Goal: Information Seeking & Learning: Learn about a topic

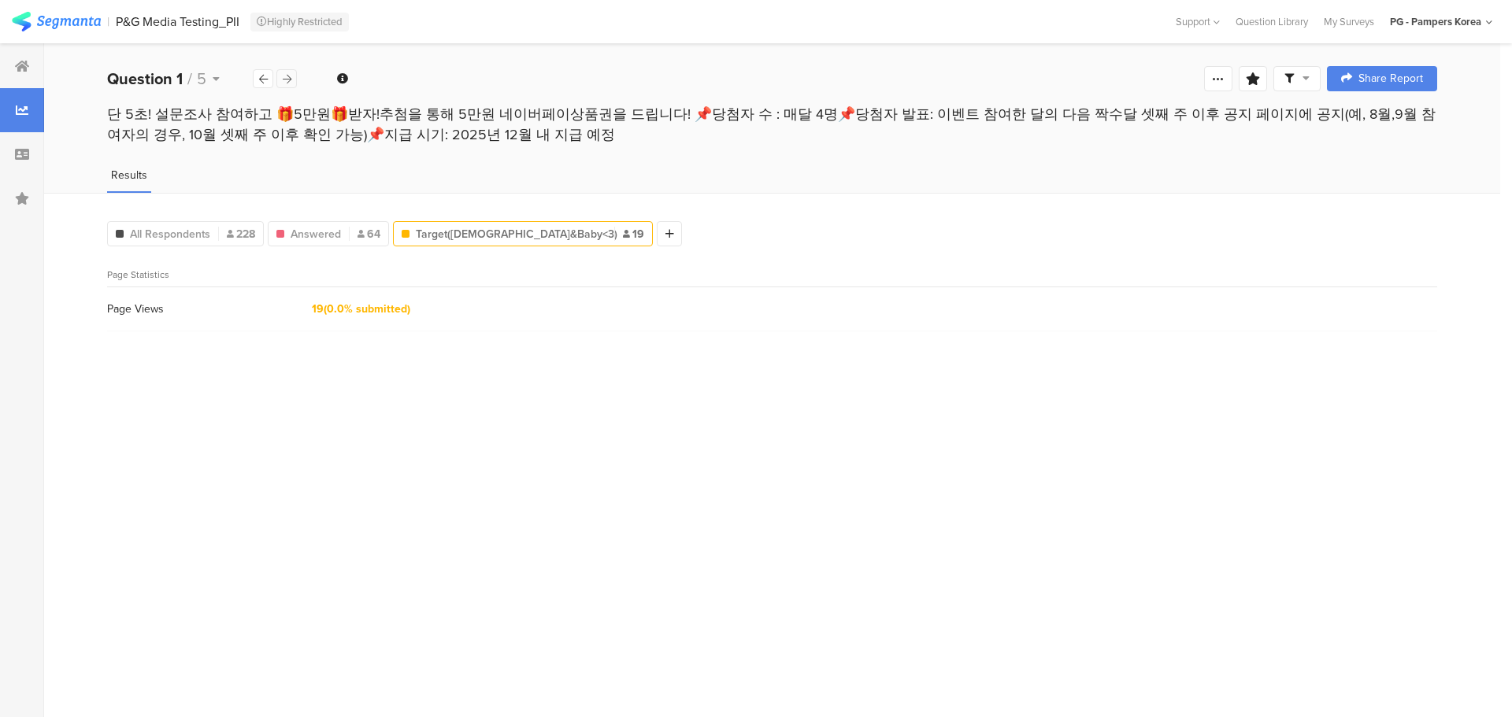
click at [280, 69] on div at bounding box center [286, 78] width 20 height 19
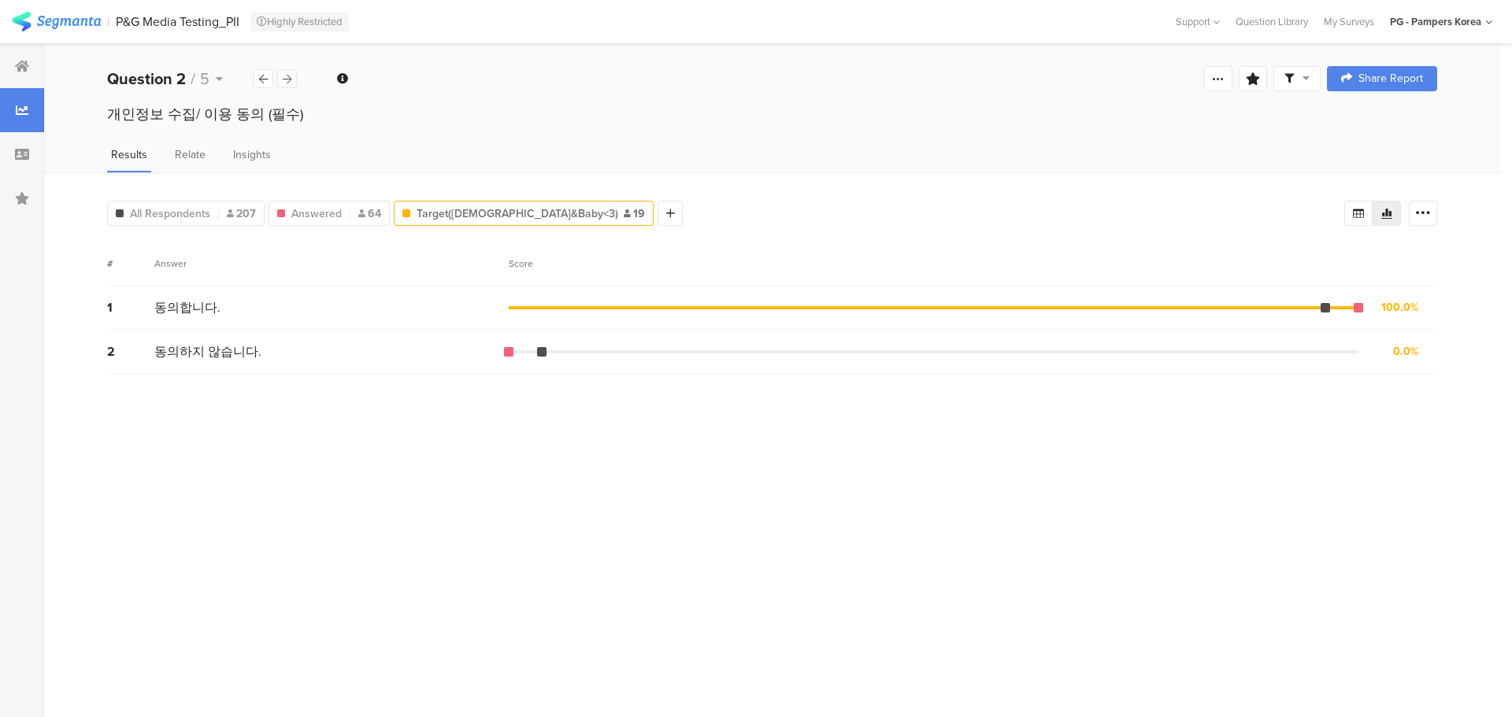
click at [281, 72] on div at bounding box center [286, 78] width 20 height 19
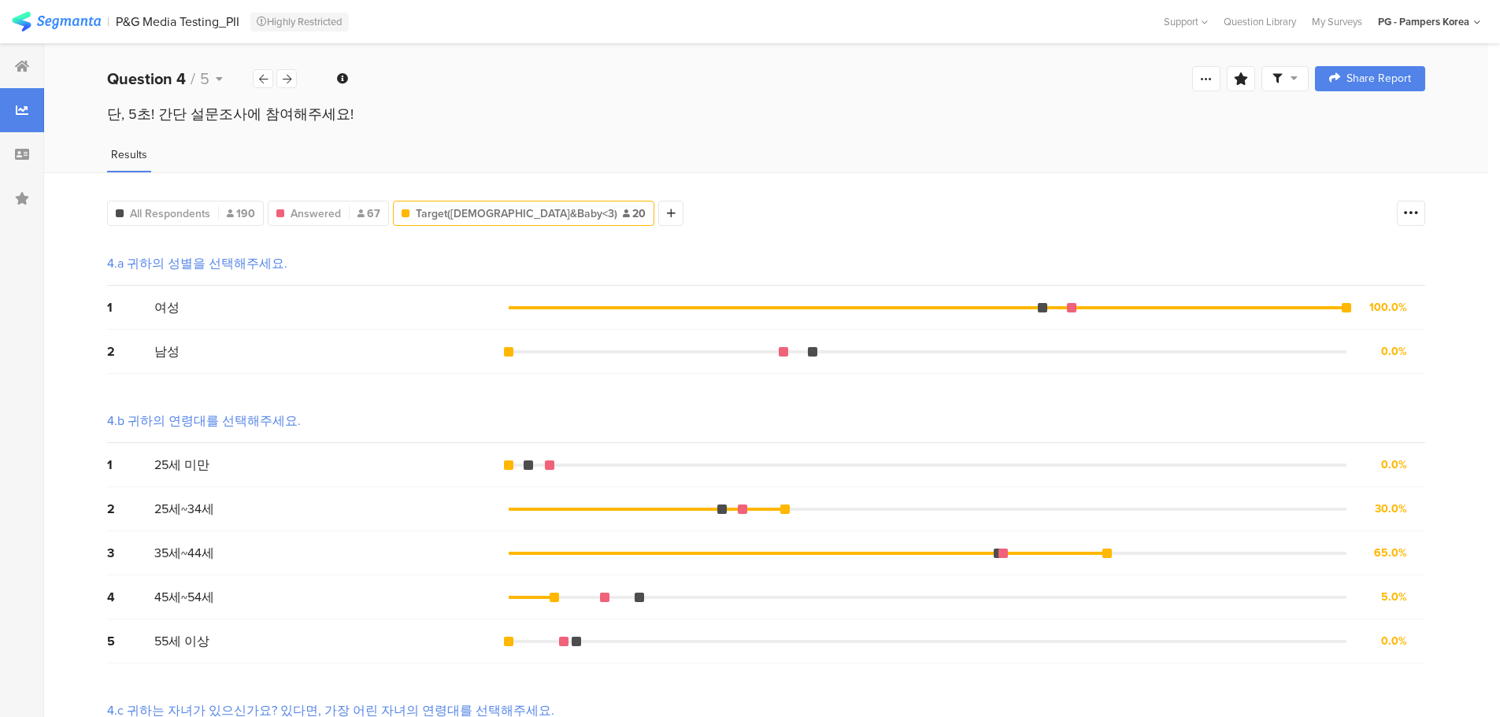
click at [1003, 260] on div "4.a 귀하의 성별을 선택해주세요." at bounding box center [766, 264] width 1318 height 44
click at [830, 245] on div "4.a 귀하의 성별을 선택해주세요." at bounding box center [766, 264] width 1318 height 44
click at [802, 241] on div "All Respondents 190 Endings Completed Param "group" is "1" Param "gclid" exists…" at bounding box center [766, 546] width 1444 height 749
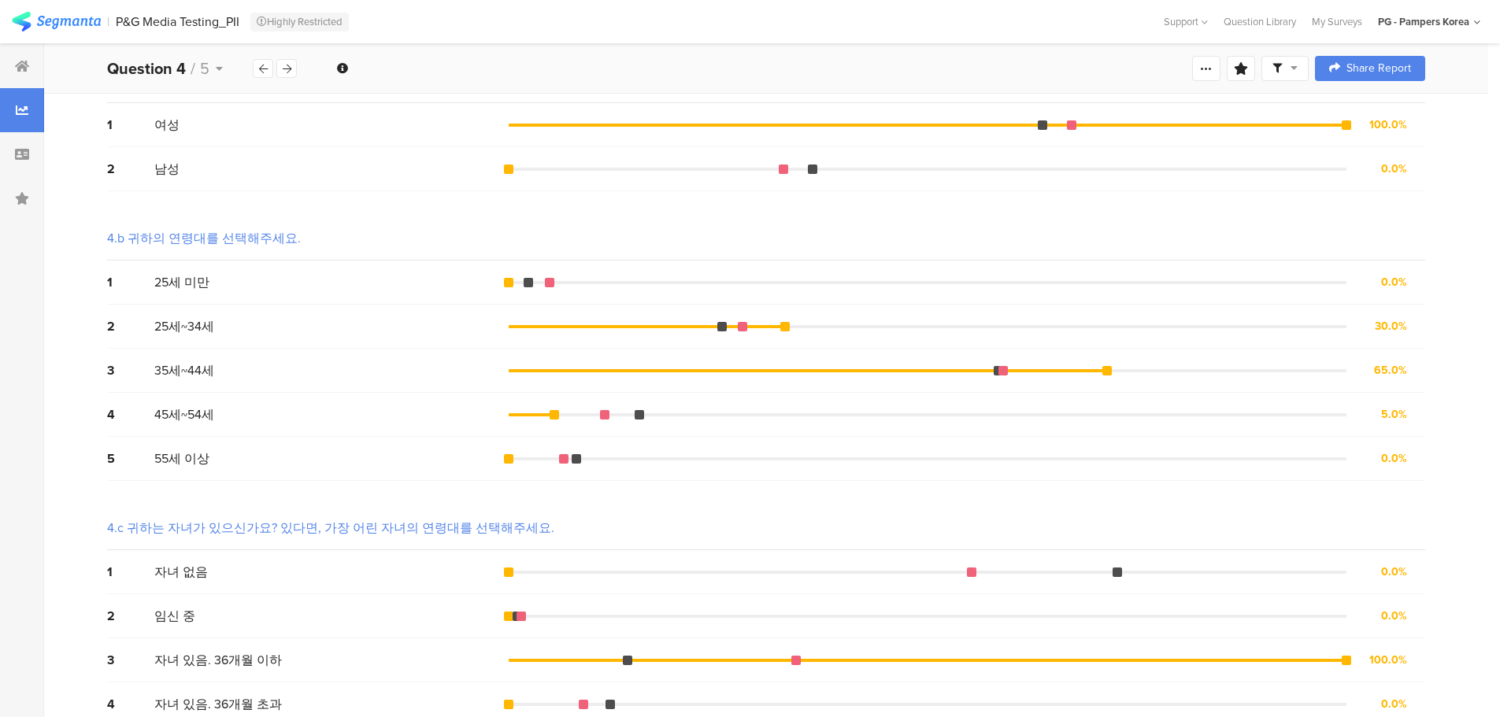
scroll to position [204, 0]
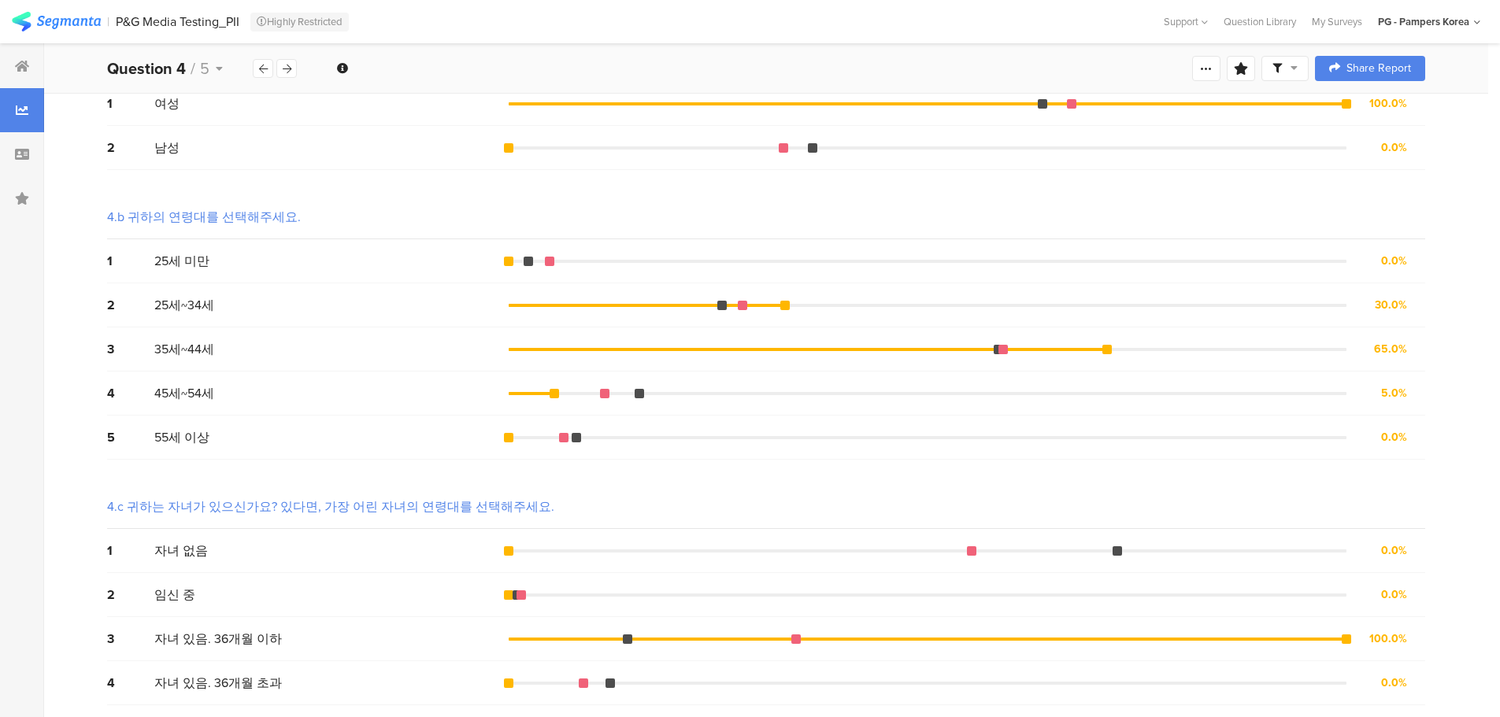
drag, startPoint x: 778, startPoint y: 670, endPoint x: 769, endPoint y: 721, distance: 51.9
click at [769, 513] on html "You are using an unsupported version of Internet Explorer. Unsupported browsers…" at bounding box center [750, 154] width 1500 height 717
